Goal: Information Seeking & Learning: Learn about a topic

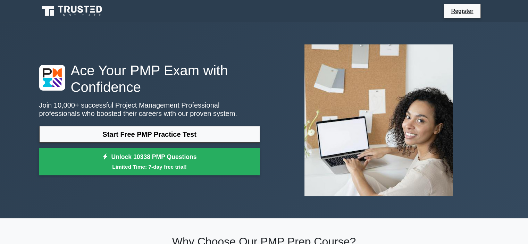
click at [166, 134] on link "Start Free PMP Practice Test" at bounding box center [149, 134] width 221 height 17
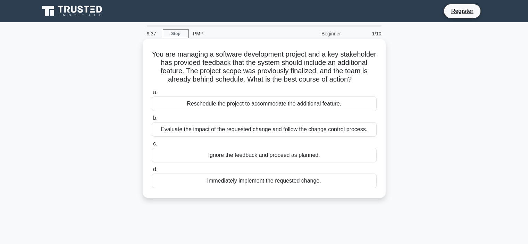
click at [163, 127] on div "Evaluate the impact of the requested change and follow the change control proce…" at bounding box center [264, 129] width 225 height 15
click at [152, 120] on input "b. Evaluate the impact of the requested change and follow the change control pr…" at bounding box center [152, 118] width 0 height 5
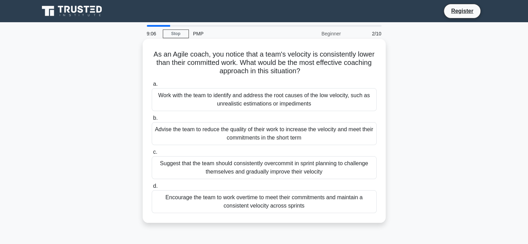
click at [187, 97] on div "Work with the team to identify and address the root causes of the low velocity,…" at bounding box center [264, 99] width 225 height 23
click at [152, 86] on input "a. Work with the team to identify and address the root causes of the low veloci…" at bounding box center [152, 84] width 0 height 5
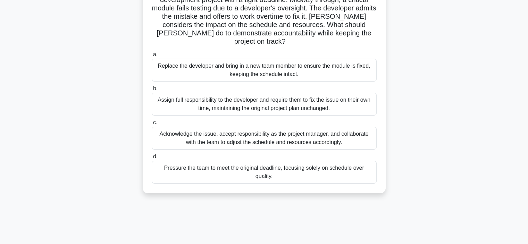
scroll to position [65, 0]
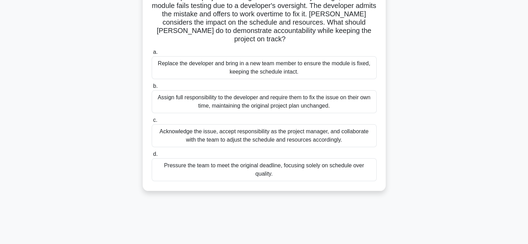
click at [177, 125] on div "Acknowledge the issue, accept responsibility as the project manager, and collab…" at bounding box center [264, 135] width 225 height 23
click at [152, 122] on input "c. Acknowledge the issue, accept responsibility as the project manager, and col…" at bounding box center [152, 120] width 0 height 5
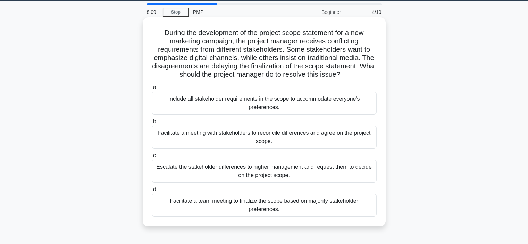
scroll to position [26, 0]
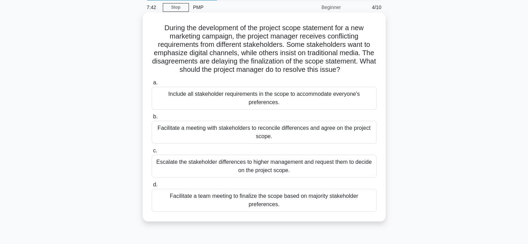
click at [295, 135] on div "Facilitate a meeting with stakeholders to reconcile differences and agree on th…" at bounding box center [264, 132] width 225 height 23
click at [152, 119] on input "b. Facilitate a meeting with stakeholders to reconcile differences and agree on…" at bounding box center [152, 116] width 0 height 5
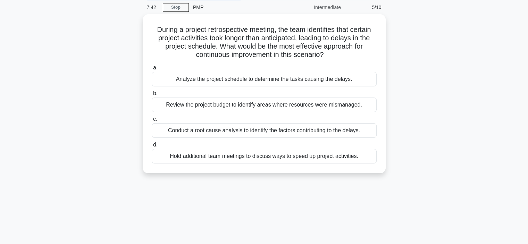
scroll to position [0, 0]
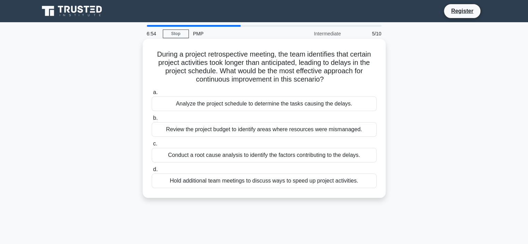
click at [233, 155] on div "Conduct a root cause analysis to identify the factors contributing to the delay…" at bounding box center [264, 155] width 225 height 15
click at [152, 146] on input "c. Conduct a root cause analysis to identify the factors contributing to the de…" at bounding box center [152, 144] width 0 height 5
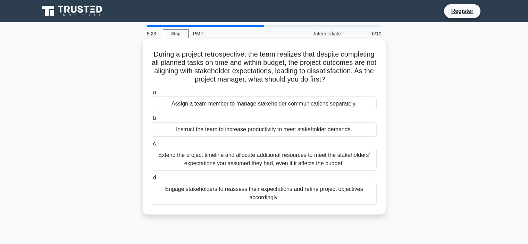
click at [269, 189] on div "Engage stakeholders to reassess their expectations and refine project objective…" at bounding box center [264, 193] width 225 height 23
click at [152, 180] on input "d. Engage stakeholders to reassess their expectations and refine project object…" at bounding box center [152, 178] width 0 height 5
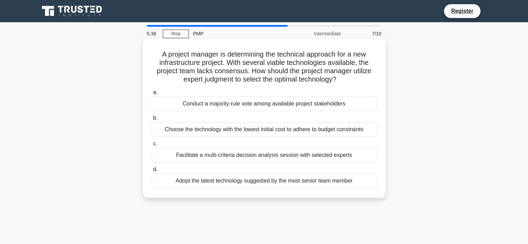
click at [229, 155] on div "Facilitate a multi-criteria decision analysis session with selected experts" at bounding box center [264, 155] width 225 height 15
click at [152, 146] on input "c. Facilitate a multi-criteria decision analysis session with selected experts" at bounding box center [152, 144] width 0 height 5
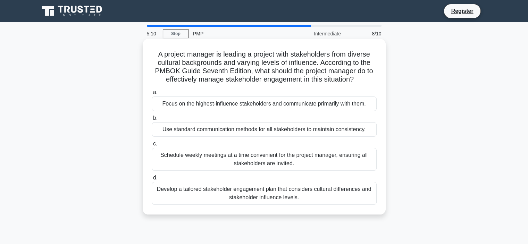
click at [312, 194] on div "Develop a tailored stakeholder engagement plan that considers cultural differen…" at bounding box center [264, 193] width 225 height 23
click at [152, 180] on input "d. Develop a tailored stakeholder engagement plan that considers cultural diffe…" at bounding box center [152, 178] width 0 height 5
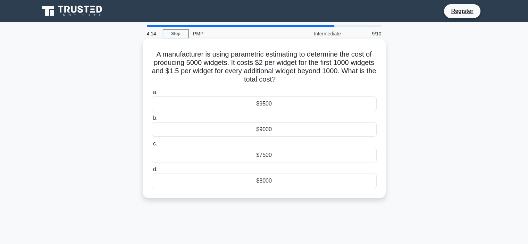
click at [263, 180] on div "$8000" at bounding box center [264, 180] width 225 height 15
click at [152, 172] on input "d. $8000" at bounding box center [152, 169] width 0 height 5
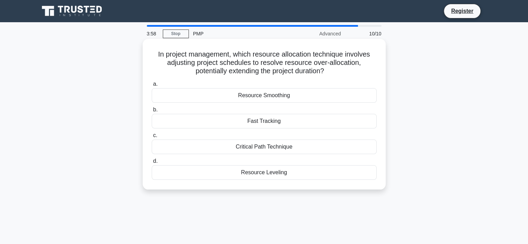
click at [286, 174] on div "Resource Leveling" at bounding box center [264, 172] width 225 height 15
click at [152, 163] on input "d. Resource Leveling" at bounding box center [152, 161] width 0 height 5
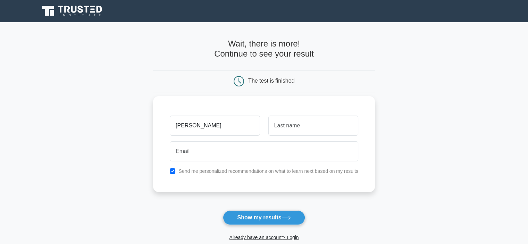
type input "Christopher"
click at [292, 126] on input "text" at bounding box center [313, 126] width 90 height 20
type input "Fellini"
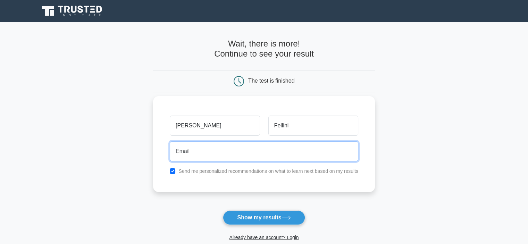
click at [284, 151] on input "email" at bounding box center [264, 151] width 188 height 20
type input "Cfellini00@gmail.com"
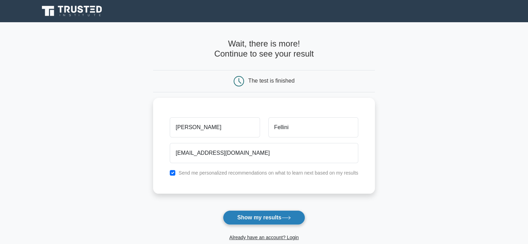
click at [259, 219] on button "Show my results" at bounding box center [264, 217] width 82 height 15
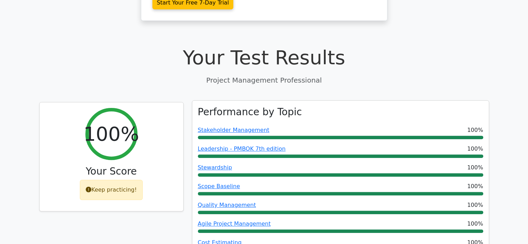
scroll to position [212, 0]
